Goal: Communication & Community: Answer question/provide support

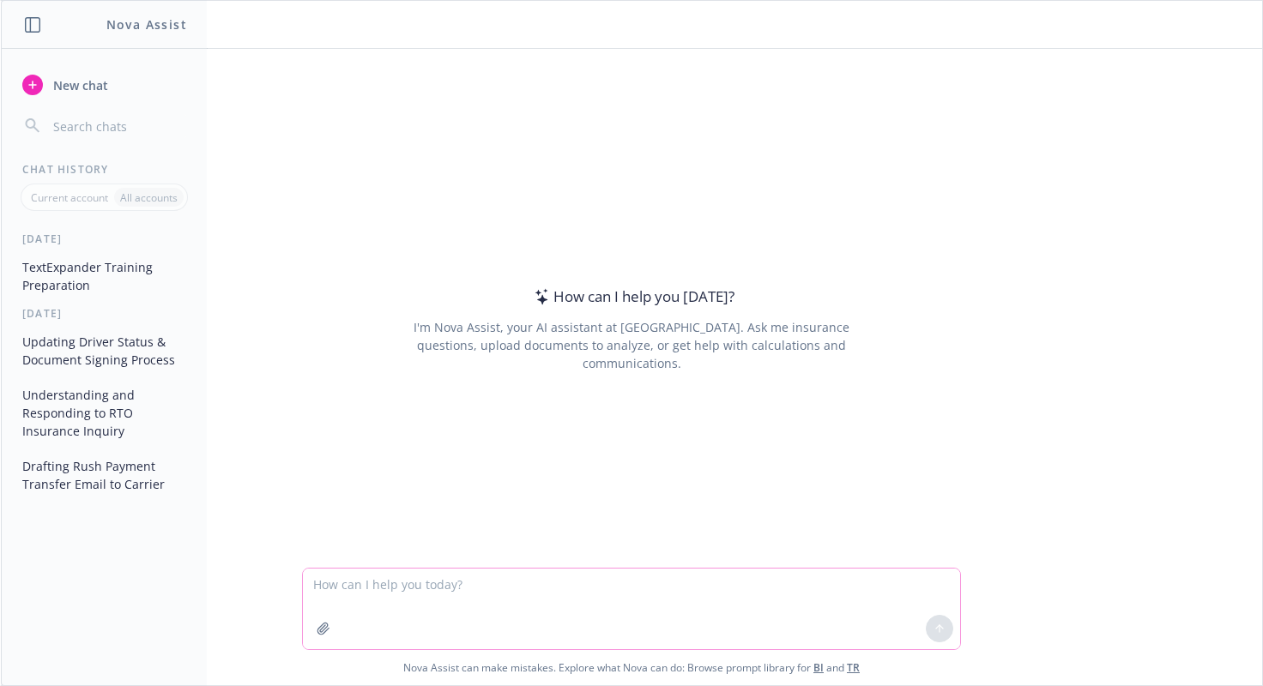
drag, startPoint x: 1078, startPoint y: 1, endPoint x: 451, endPoint y: 589, distance: 859.5
click at [451, 589] on textarea at bounding box center [631, 609] width 657 height 81
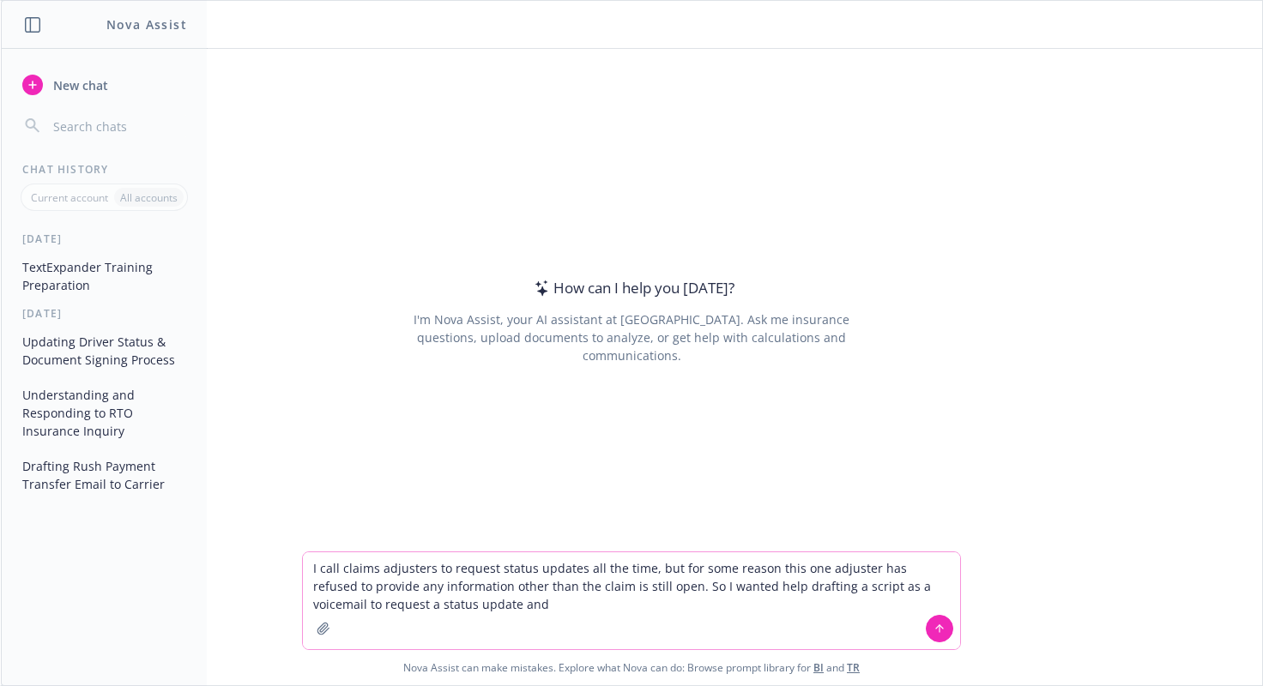
click at [638, 572] on textarea "I call claims adjusters to request status updates all the time, but for some re…" at bounding box center [631, 601] width 657 height 97
click at [747, 609] on textarea "I call claims adjusters to request status updates all the time, and they have a…" at bounding box center [631, 601] width 657 height 97
type textarea "I call claims adjusters to request status updates all the time, and they have a…"
